Goal: Check status: Check status

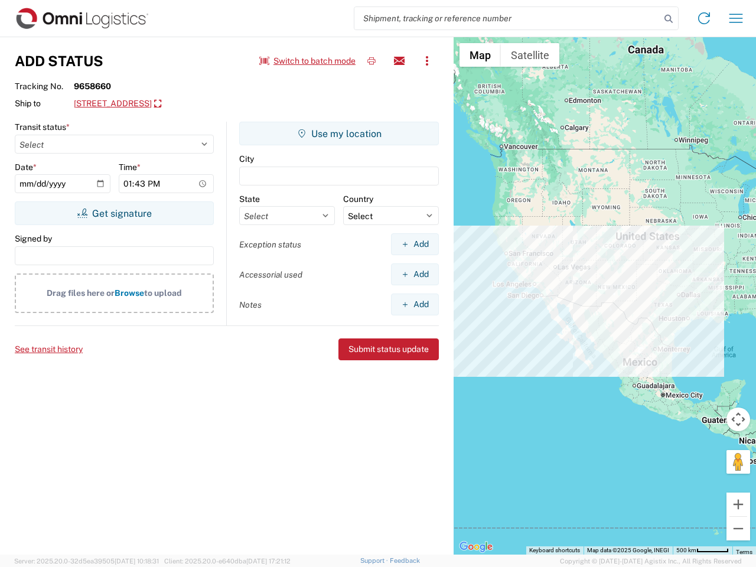
click at [508, 18] on input "search" at bounding box center [508, 18] width 306 height 22
click at [669, 19] on icon at bounding box center [669, 19] width 17 height 17
click at [704, 18] on icon at bounding box center [704, 18] width 19 height 19
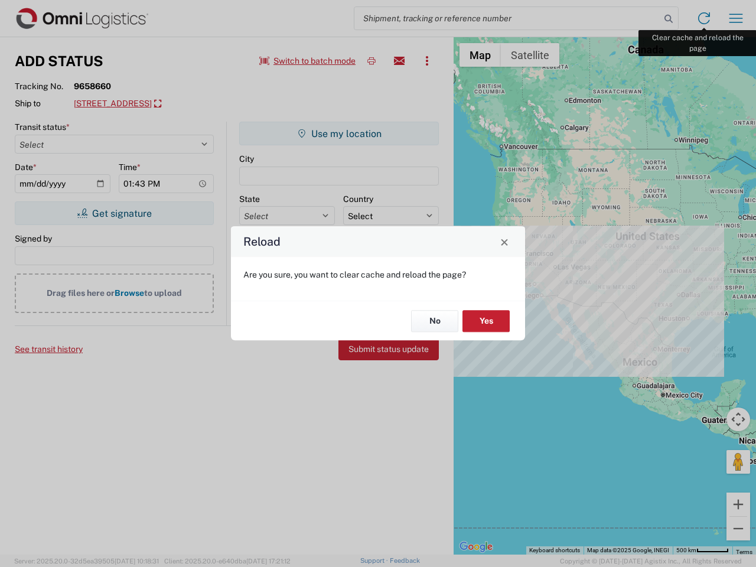
click at [736, 18] on div "Reload Are you sure, you want to clear cache and reload the page? No Yes" at bounding box center [378, 283] width 756 height 567
click at [308, 61] on div "Reload Are you sure, you want to clear cache and reload the page? No Yes" at bounding box center [378, 283] width 756 height 567
click at [372, 61] on div "Reload Are you sure, you want to clear cache and reload the page? No Yes" at bounding box center [378, 283] width 756 height 567
click at [399, 61] on div "Reload Are you sure, you want to clear cache and reload the page? No Yes" at bounding box center [378, 283] width 756 height 567
click at [427, 61] on div "Reload Are you sure, you want to clear cache and reload the page? No Yes" at bounding box center [378, 283] width 756 height 567
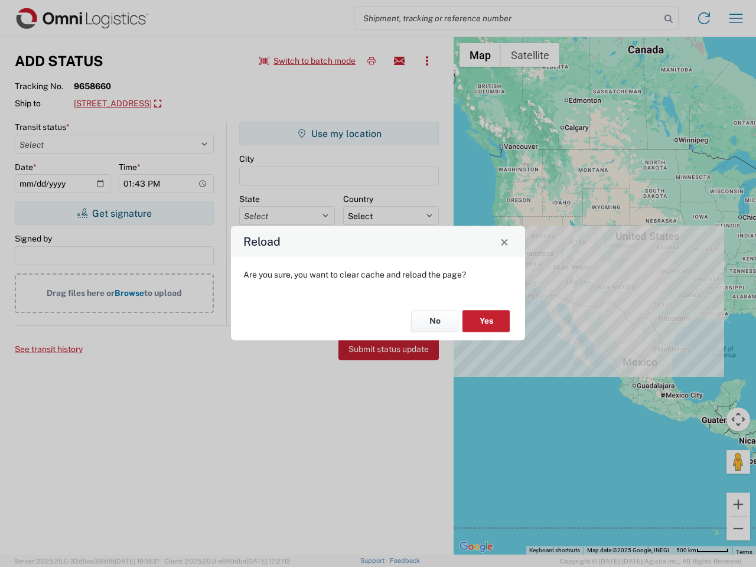
click at [167, 104] on div "Reload Are you sure, you want to clear cache and reload the page? No Yes" at bounding box center [378, 283] width 756 height 567
click at [114, 213] on div "Reload Are you sure, you want to clear cache and reload the page? No Yes" at bounding box center [378, 283] width 756 height 567
